Goal: Task Accomplishment & Management: Complete application form

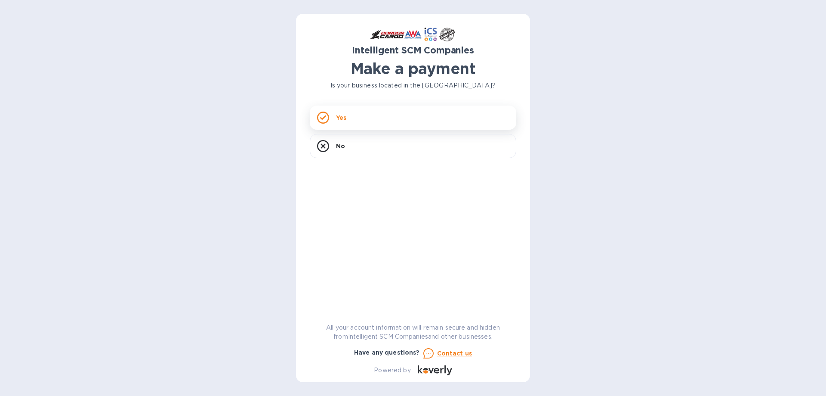
click at [380, 123] on div "Yes" at bounding box center [413, 117] width 207 height 24
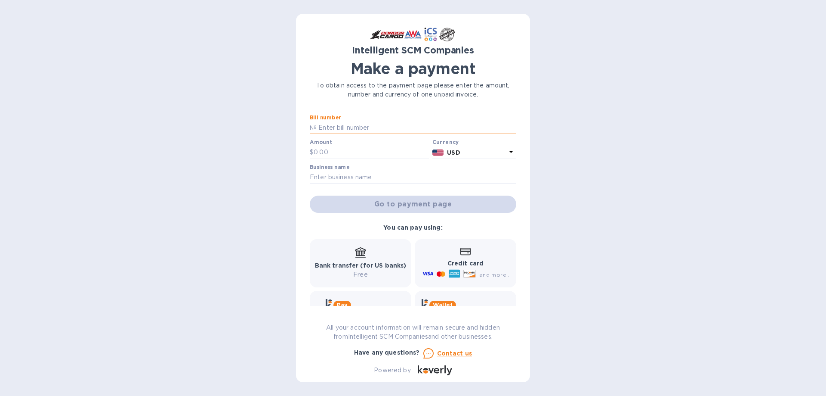
click at [336, 127] on input "text" at bounding box center [417, 127] width 200 height 13
type input "00393791"
click at [327, 153] on input "text" at bounding box center [371, 152] width 115 height 13
type input "6,000.00"
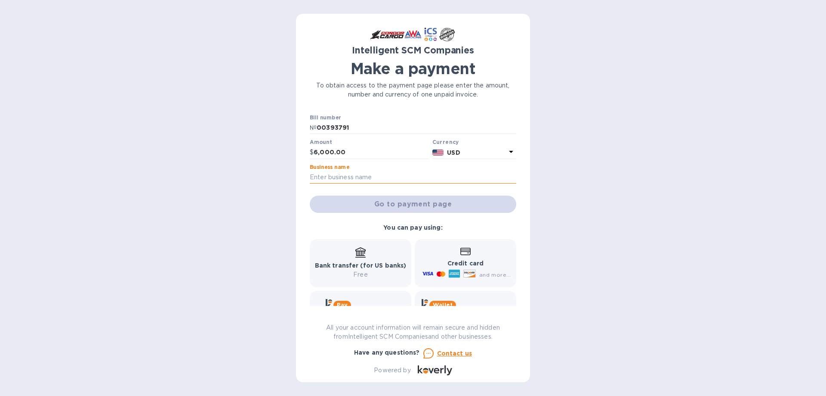
click at [350, 177] on input "text" at bounding box center [413, 177] width 207 height 13
type input "Global K9 Protection Group LLC"
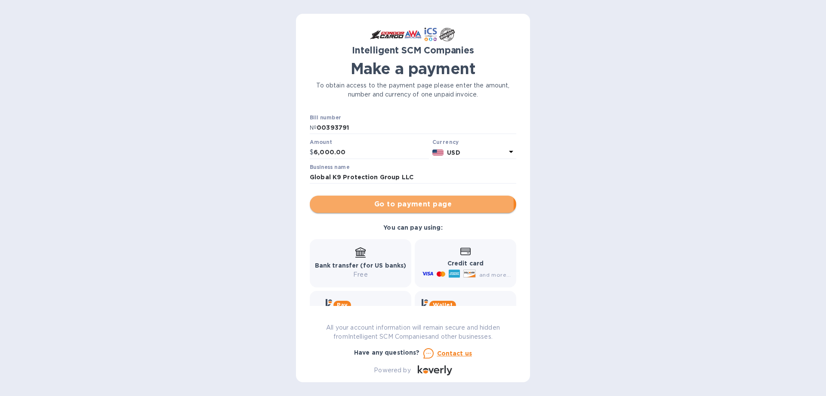
click at [395, 204] on span "Go to payment page" at bounding box center [413, 204] width 193 height 10
